Goal: Information Seeking & Learning: Check status

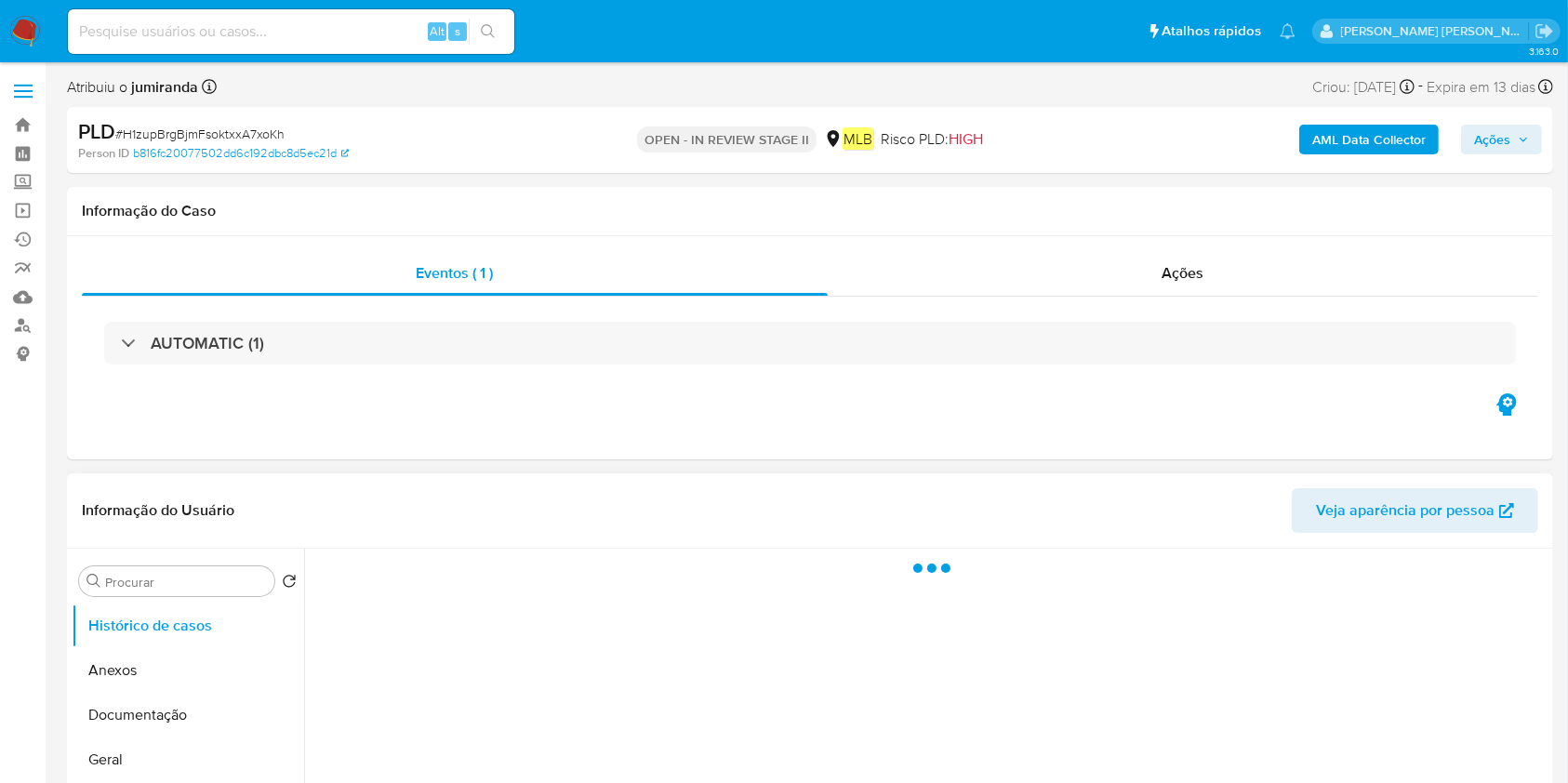
click at [1332, 737] on div at bounding box center [926, 787] width 1245 height 476
select select "10"
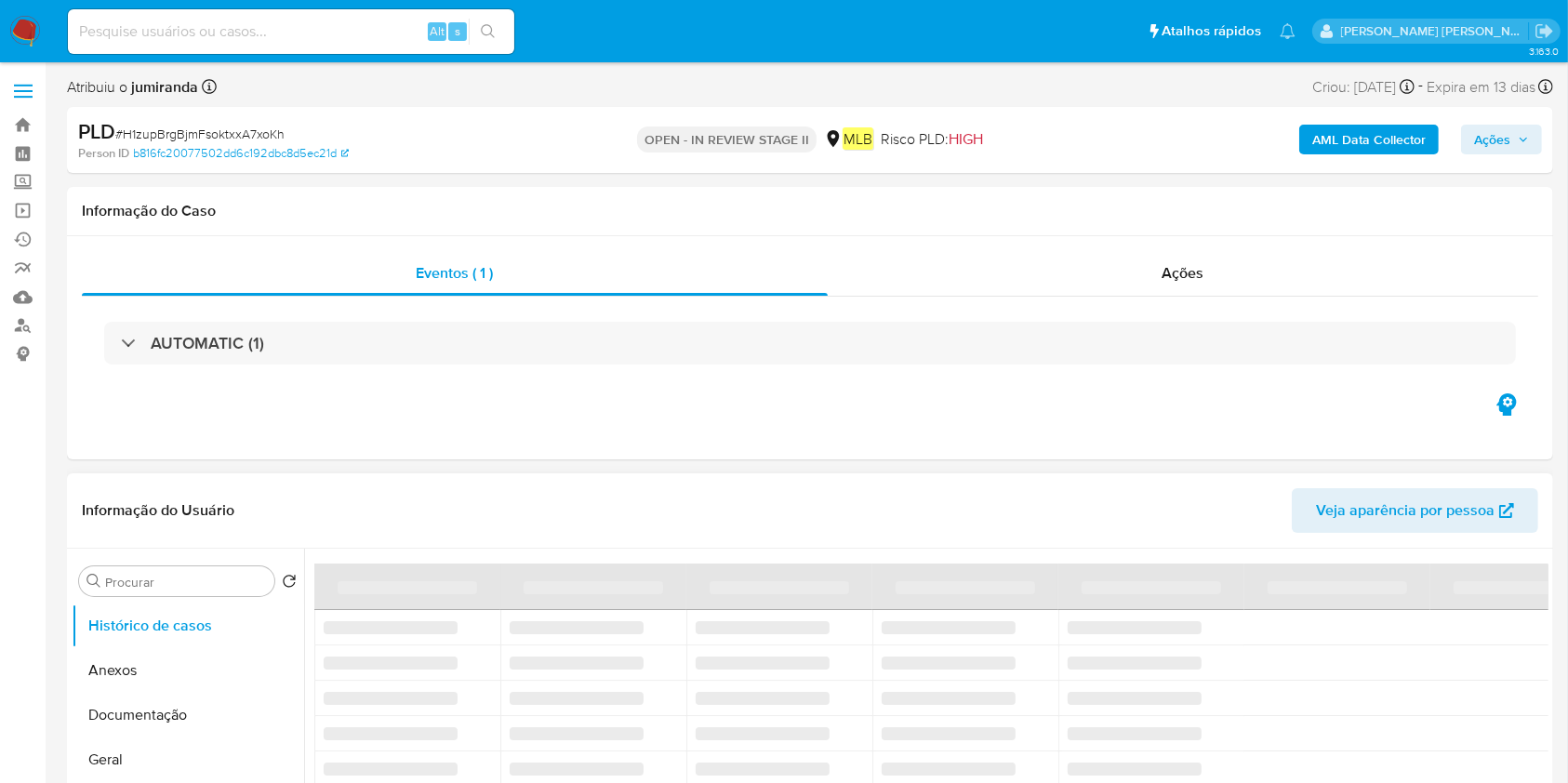
click at [1332, 737] on table "‌ ‌ ‌ ‌ ‌ ‌ ‌ ‌ ‌ ‌ ‌ ‌ ‌ ‌ ‌ ‌ ‌ ‌ ‌ ‌ ‌ ‌ ‌ ‌ ‌ ‌ ‌ ‌ ‌ ‌ ‌ ‌" at bounding box center [966, 676] width 1302 height 224
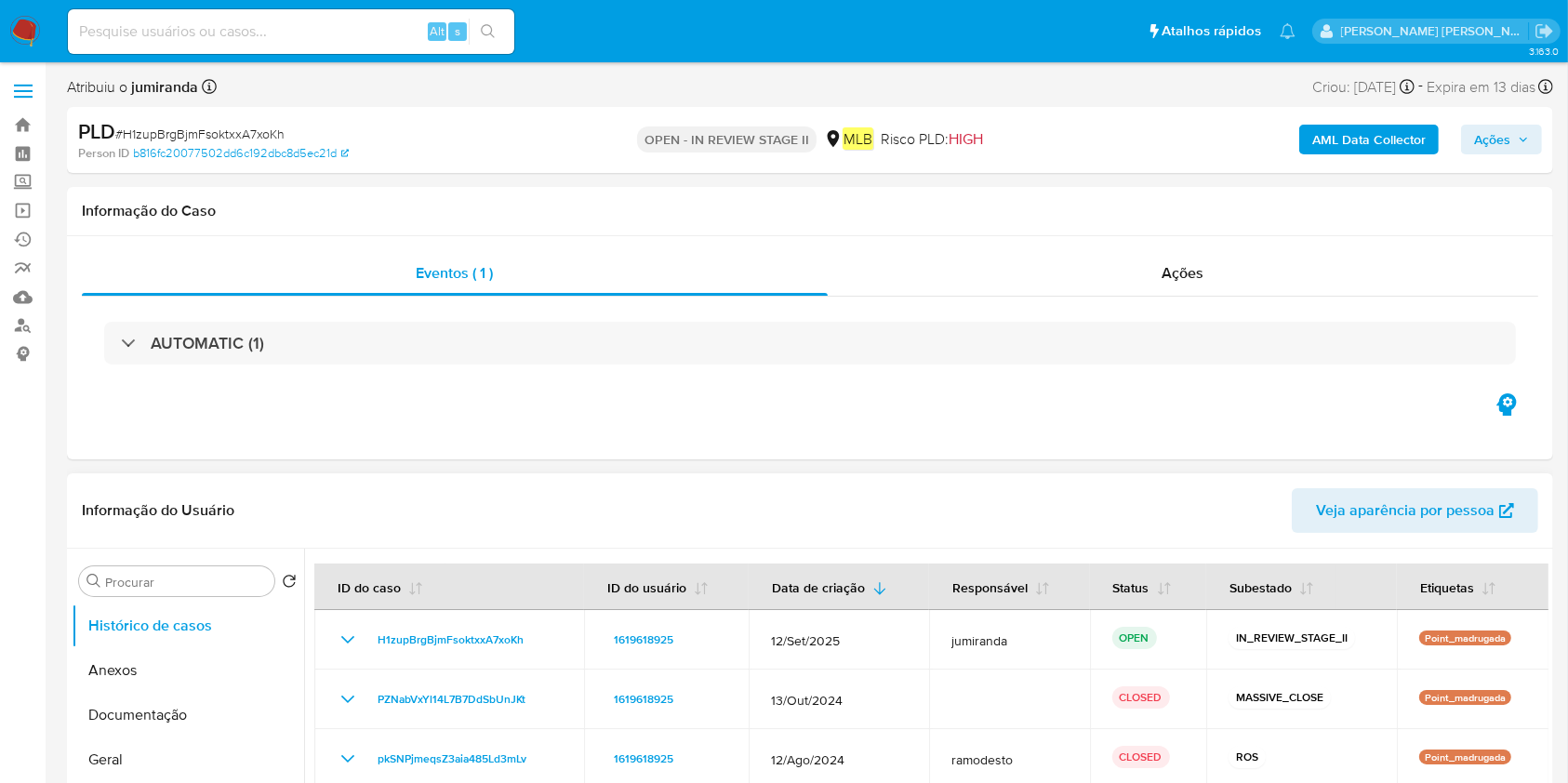
click at [1332, 737] on td "ROS" at bounding box center [1301, 759] width 191 height 59
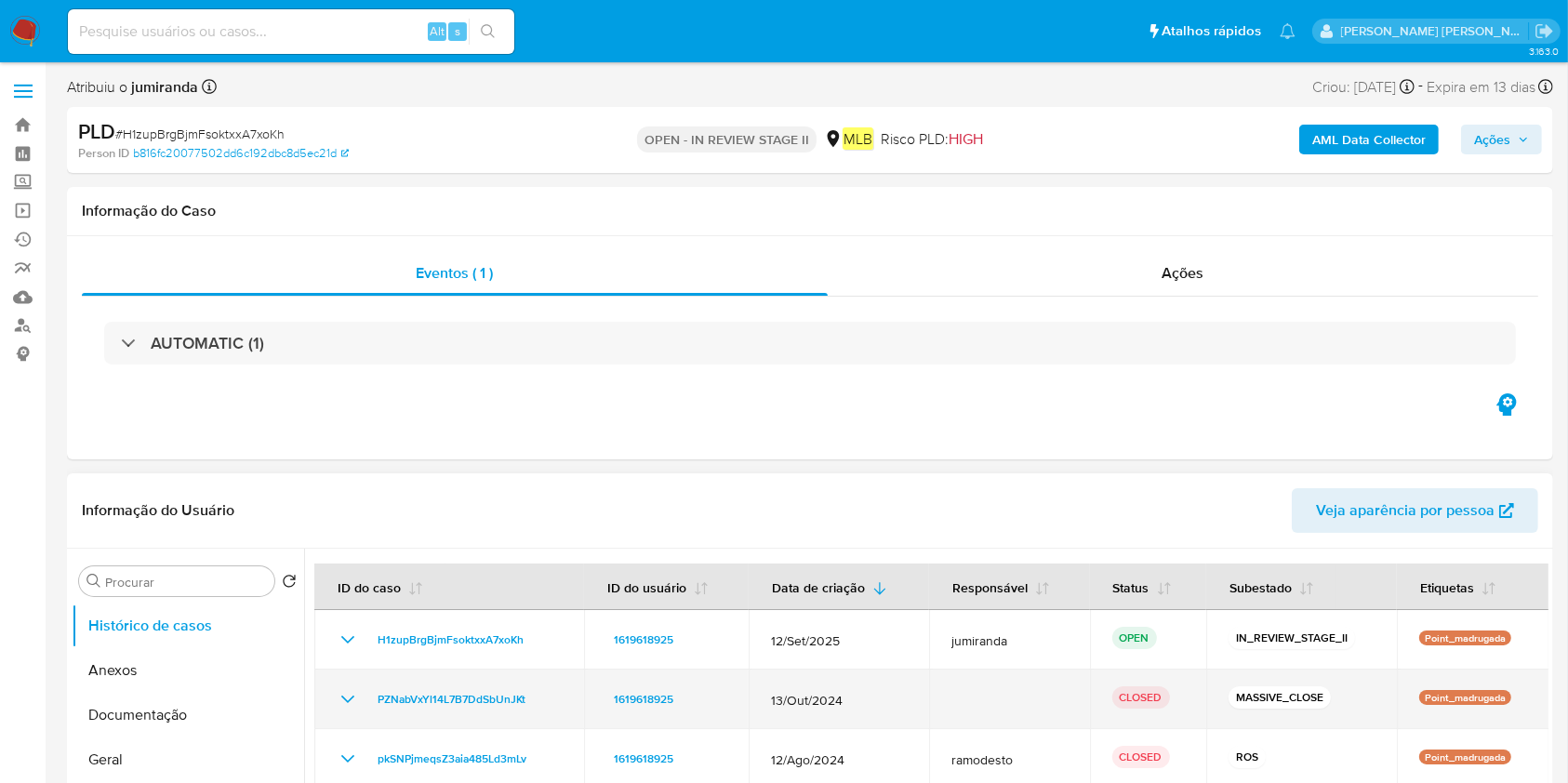
drag, startPoint x: 1332, startPoint y: 737, endPoint x: 1351, endPoint y: 723, distance: 23.6
click at [1351, 723] on tbody "H1zupBrgBjmFsoktxxA7xoKh 1619618925 12/Set/2025 jumiranda OPEN IN_REVIEW_STAGE_…" at bounding box center [932, 700] width 1235 height 178
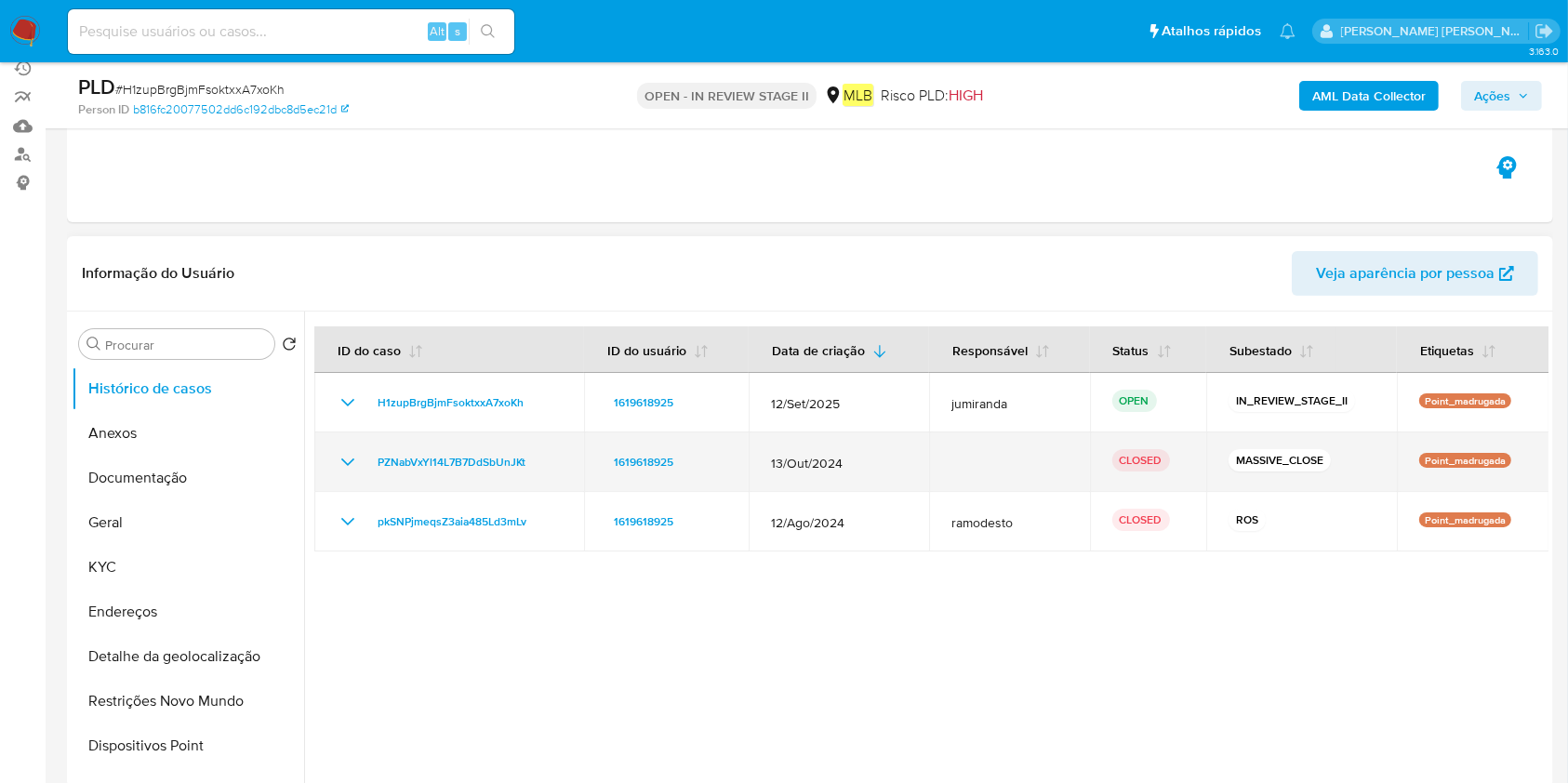
scroll to position [198, 0]
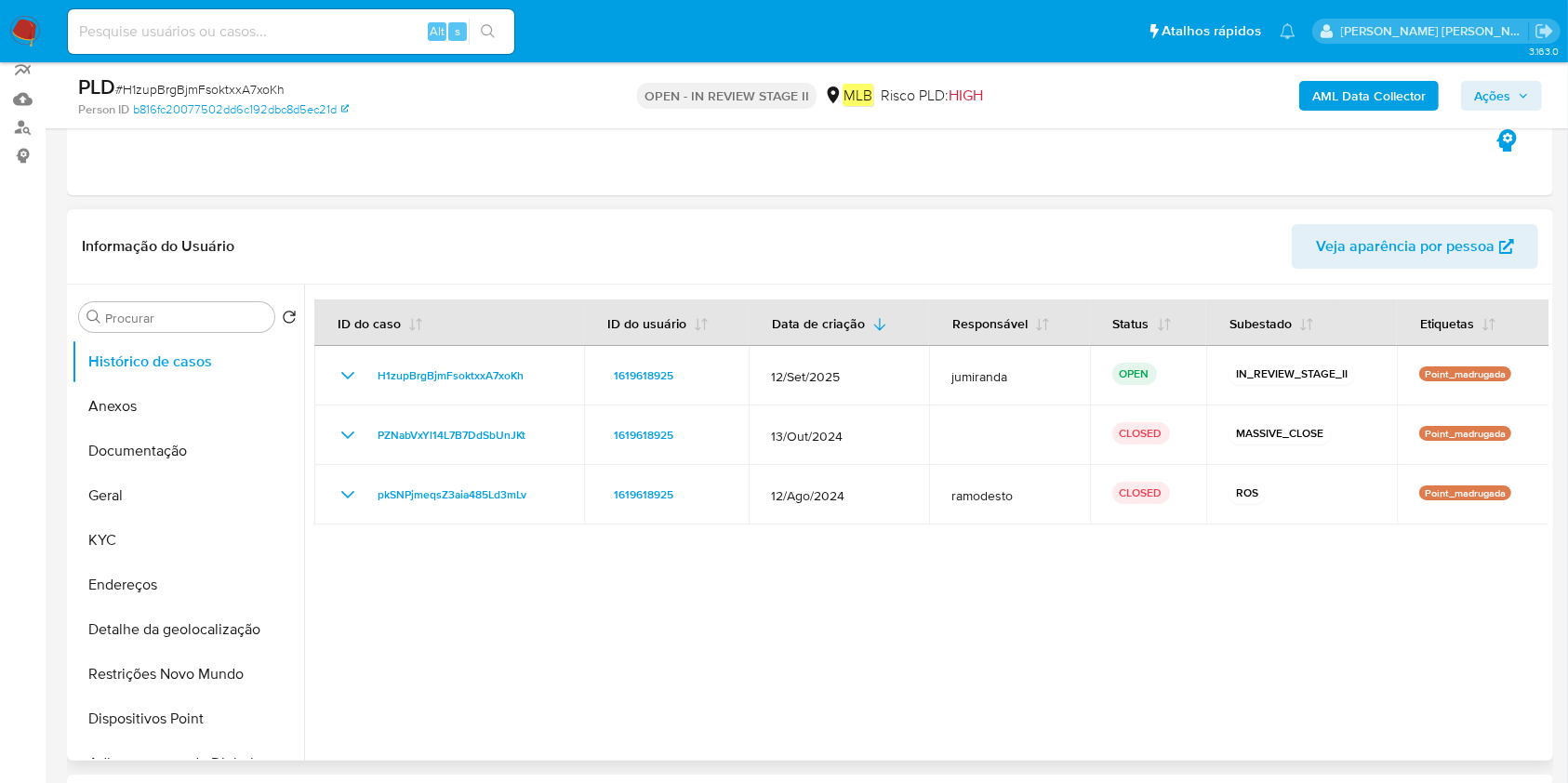
click at [664, 631] on div at bounding box center [926, 523] width 1245 height 476
drag, startPoint x: 667, startPoint y: 704, endPoint x: 659, endPoint y: 720, distance: 17.9
click at [667, 702] on div at bounding box center [926, 523] width 1245 height 476
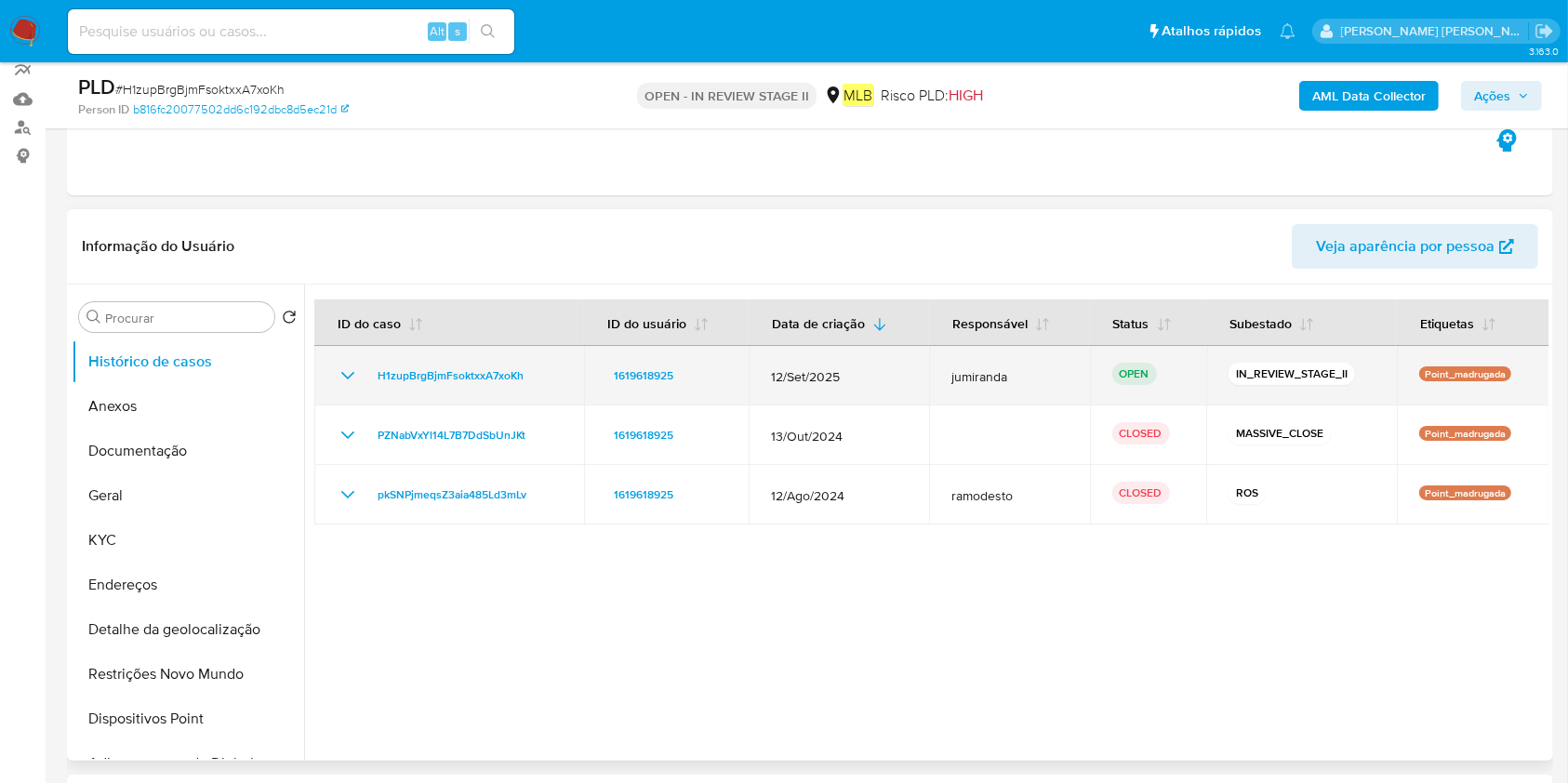
click at [740, 385] on td "1619618925" at bounding box center [666, 376] width 164 height 59
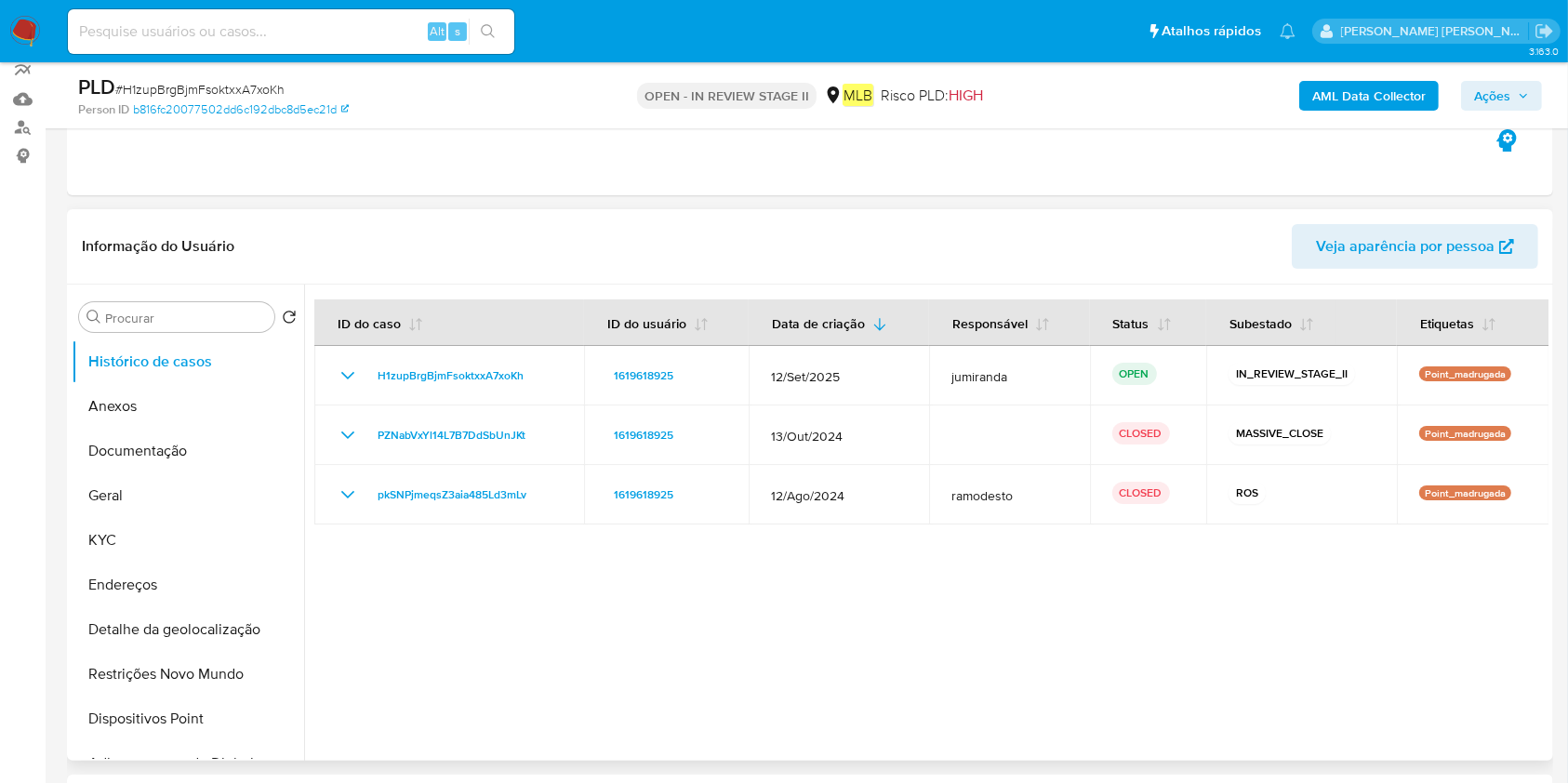
drag, startPoint x: 740, startPoint y: 385, endPoint x: 620, endPoint y: 242, distance: 186.7
click at [620, 240] on div "Informação do Usuário Veja aparência por pessoa Procurar Retornar ao pedido pad…" at bounding box center [810, 484] width 1486 height 551
click at [1083, 721] on div at bounding box center [926, 523] width 1245 height 476
click at [1004, 689] on div at bounding box center [926, 523] width 1245 height 476
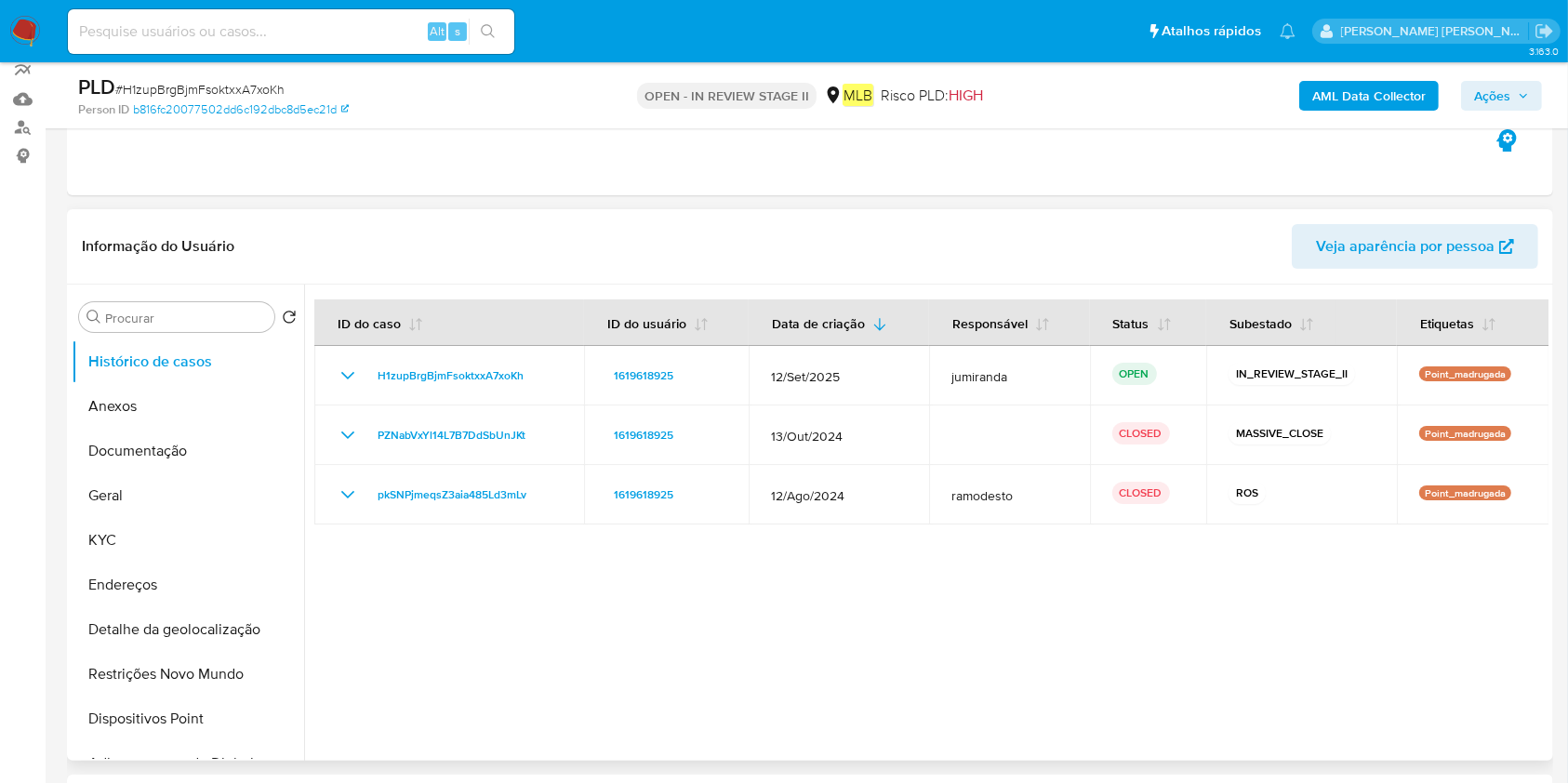
click at [1004, 689] on div at bounding box center [926, 523] width 1245 height 476
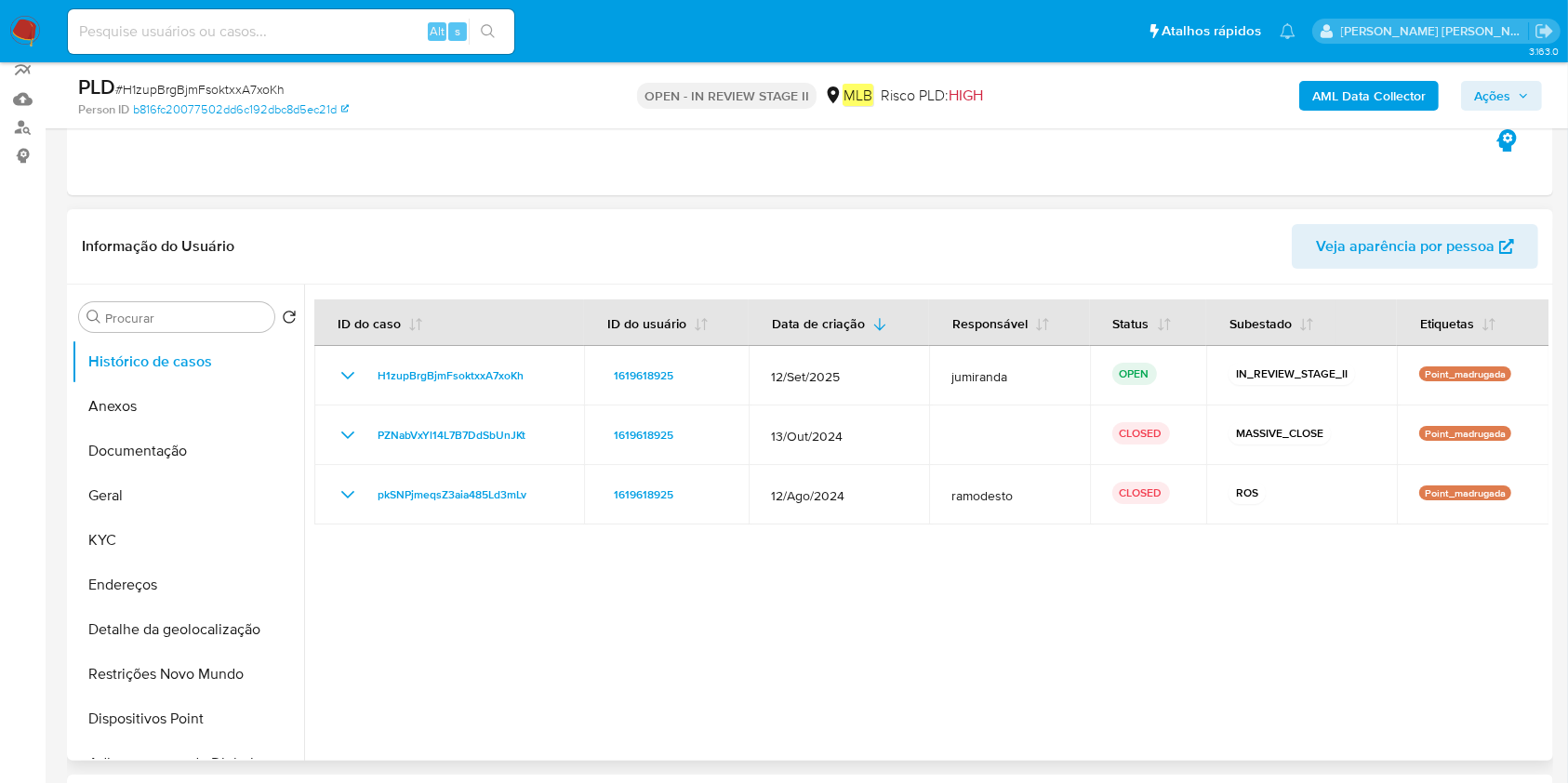
click at [1004, 689] on div at bounding box center [926, 523] width 1245 height 476
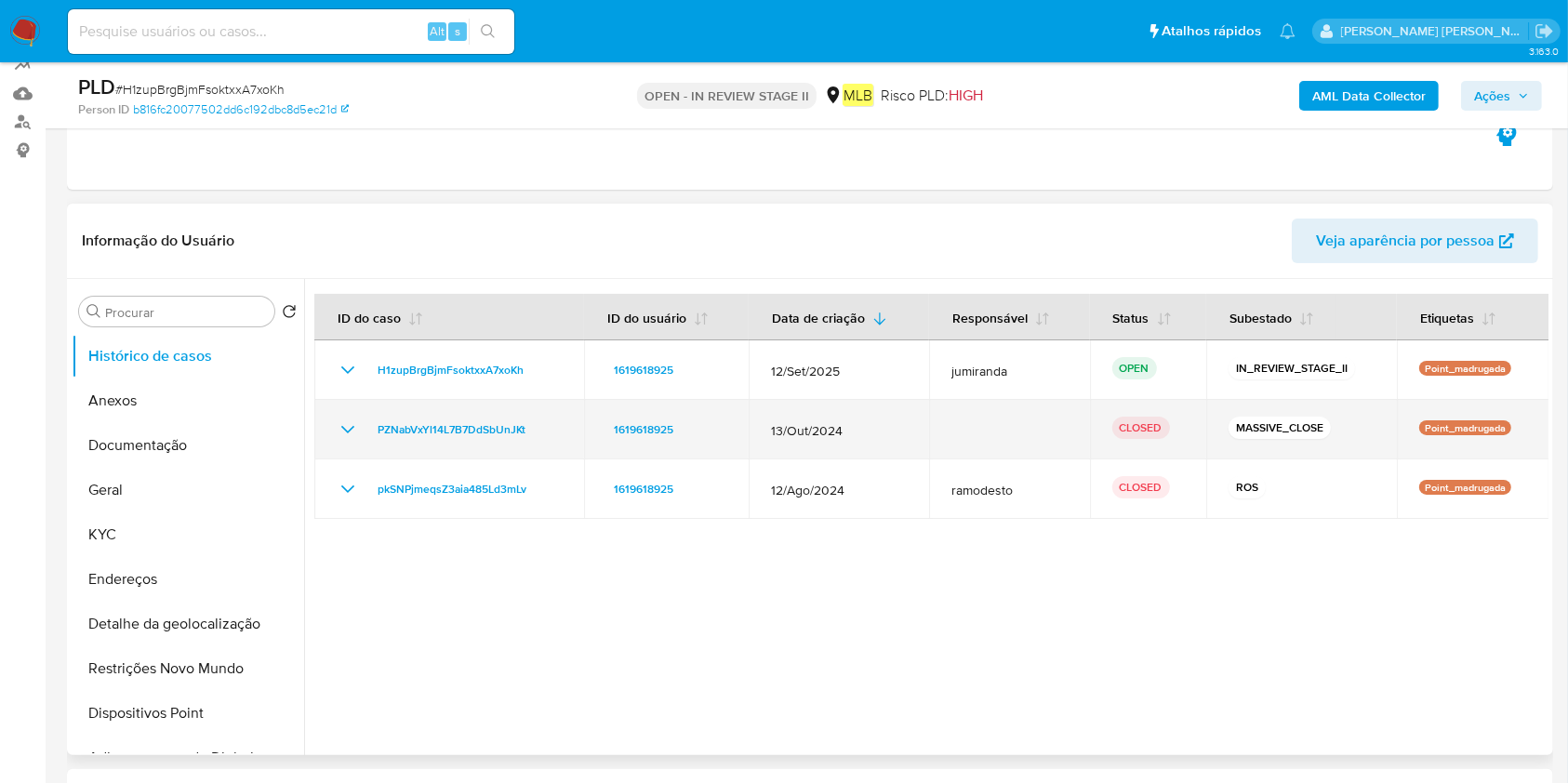
scroll to position [220, 0]
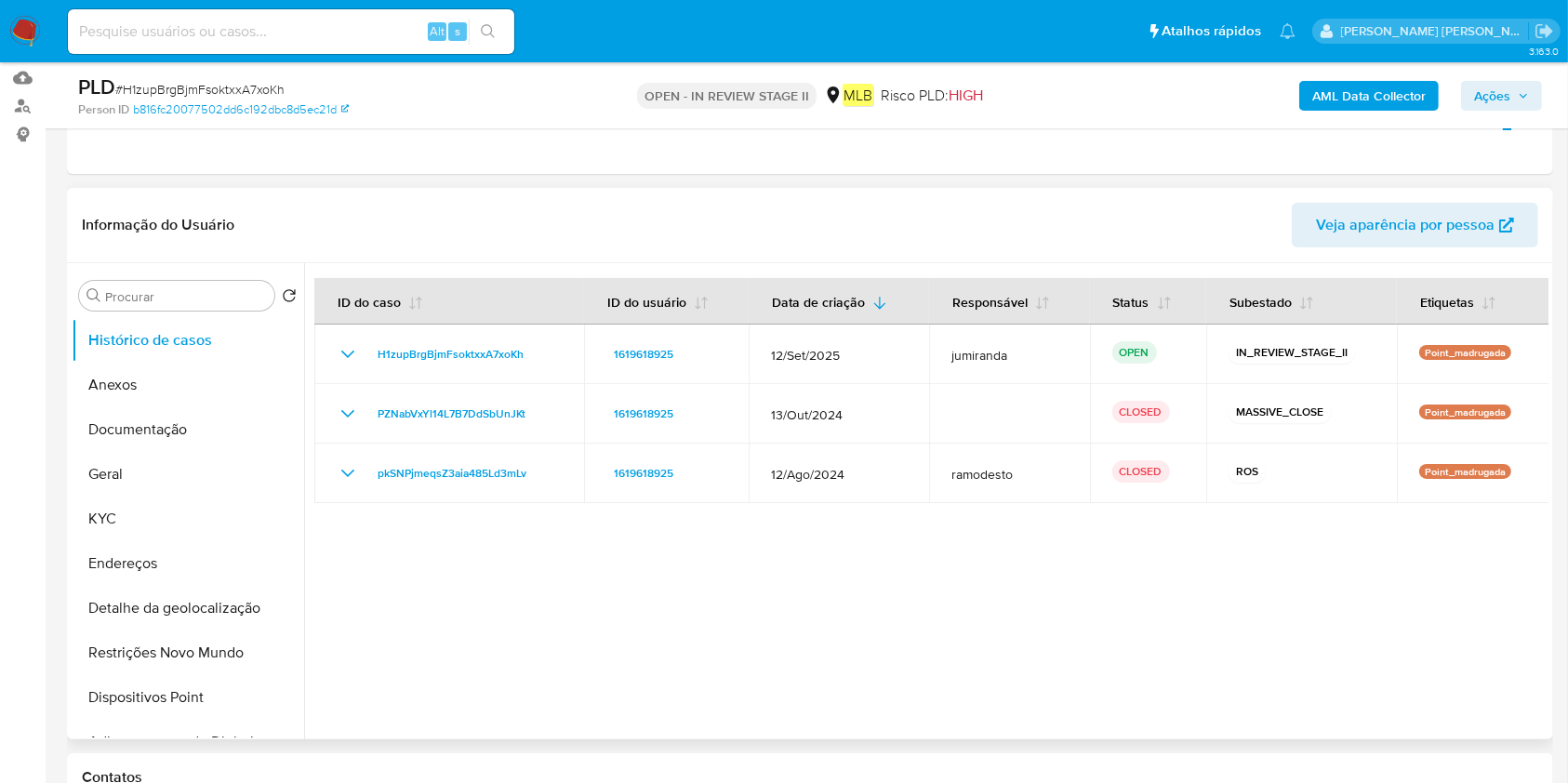
drag, startPoint x: 1004, startPoint y: 689, endPoint x: 838, endPoint y: 571, distance: 203.7
click at [838, 571] on div at bounding box center [926, 501] width 1245 height 476
